Goal: Task Accomplishment & Management: Complete application form

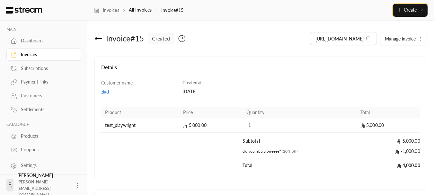
click at [253, 8] on icon "button" at bounding box center [399, 9] width 5 height 5
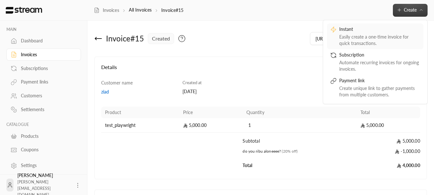
click at [253, 38] on div "Easily create a one-time invoice for quick transactions." at bounding box center [379, 40] width 81 height 13
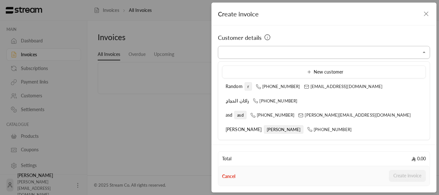
click at [253, 54] on input "Select customer" at bounding box center [324, 52] width 212 height 11
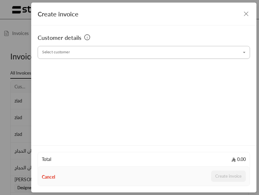
click at [162, 50] on input "Select customer" at bounding box center [144, 52] width 212 height 11
click at [99, 51] on input "Select customer" at bounding box center [144, 52] width 212 height 11
click at [73, 91] on li "ziad [PHONE_NUMBER]" at bounding box center [144, 86] width 204 height 12
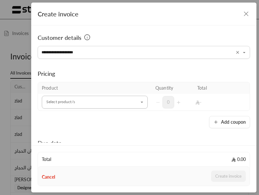
type input "**********"
click at [81, 102] on input "Select customer" at bounding box center [95, 102] width 106 height 11
